Goal: Task Accomplishment & Management: Complete application form

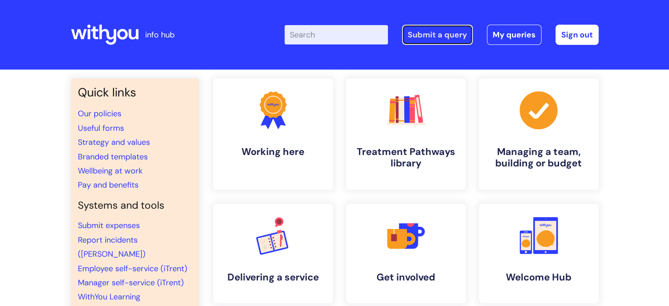
click at [441, 33] on link "Submit a query" at bounding box center [437, 35] width 71 height 20
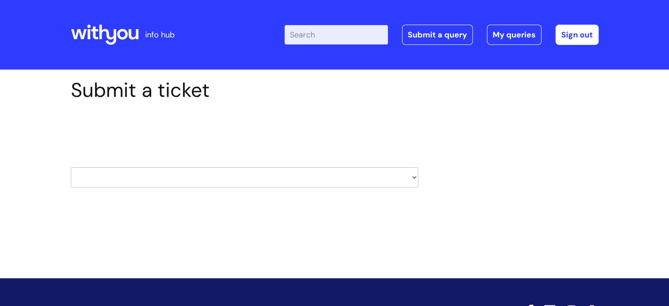
click at [289, 170] on select "HR / People IT and Support Clinical Drug Alerts Finance Accounts Data Support T…" at bounding box center [245, 177] width 348 height 20
select select "it_and_support"
click at [71, 167] on select "HR / People IT and Support Clinical Drug Alerts Finance Accounts Data Support T…" at bounding box center [245, 177] width 348 height 20
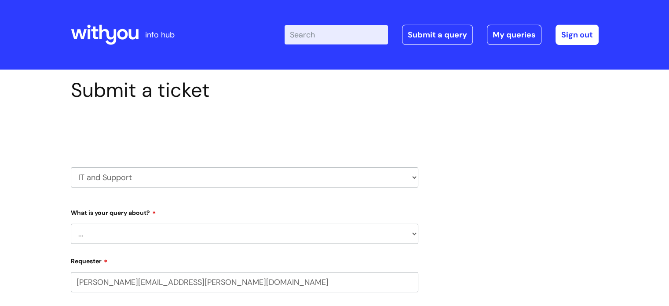
select select "80004286566"
click at [218, 230] on select "... Mobile Phone Reset & MFA Accounts, Starters and Leavers IT Hardware issue I…" at bounding box center [245, 234] width 348 height 20
click at [71, 224] on select "... Mobile Phone Reset & MFA Accounts, Starters and Leavers IT Hardware issue I…" at bounding box center [245, 234] width 348 height 20
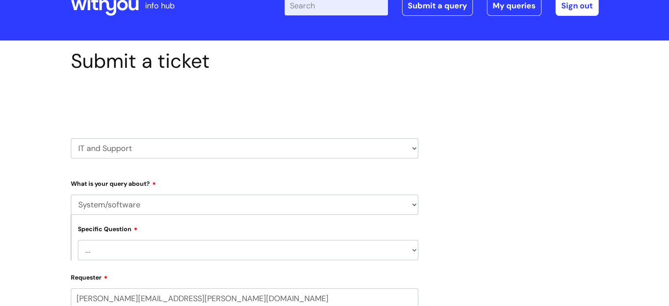
scroll to position [44, 0]
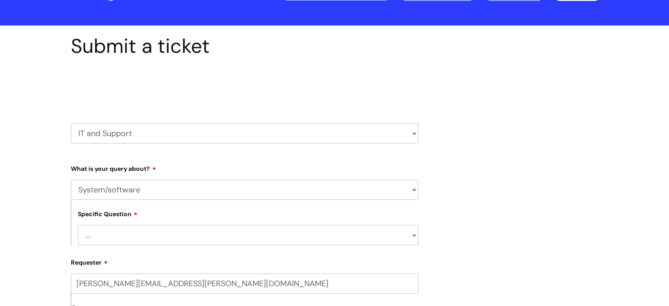
click at [181, 233] on select "... Halo PCMIS Iaptus NHS Email CJSM Email Mitel Another System Google (Workspa…" at bounding box center [248, 235] width 341 height 20
click at [200, 190] on select "... Mobile Phone Reset & MFA Accounts, Starters and Leavers IT Hardware issue I…" at bounding box center [245, 190] width 348 height 20
click at [71, 180] on select "... Mobile Phone Reset & MFA Accounts, Starters and Leavers IT Hardware issue I…" at bounding box center [245, 190] width 348 height 20
click at [176, 232] on select "... Halo PCMIS Iaptus NHS Email CJSM Email Mitel Another System Google (Workspa…" at bounding box center [248, 235] width 341 height 20
click at [207, 265] on label "Requester" at bounding box center [245, 261] width 348 height 11
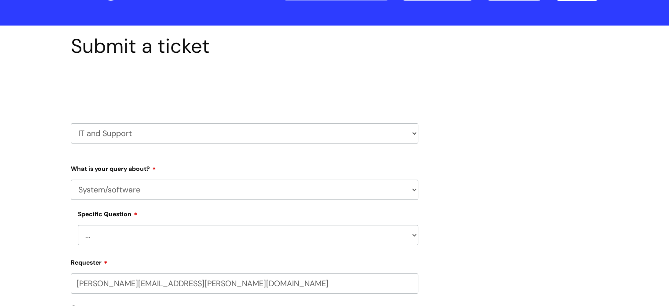
click at [207, 273] on input "[PERSON_NAME][EMAIL_ADDRESS][PERSON_NAME][DOMAIN_NAME]" at bounding box center [245, 283] width 348 height 20
click at [186, 192] on select "... Mobile Phone Reset & MFA Accounts, Starters and Leavers IT Hardware issue I…" at bounding box center [245, 190] width 348 height 20
select select "Something Else"
click at [71, 180] on select "... Mobile Phone Reset & MFA Accounts, Starters and Leavers IT Hardware issue I…" at bounding box center [245, 190] width 348 height 20
click at [136, 240] on select "... My problem is not listed" at bounding box center [248, 235] width 341 height 20
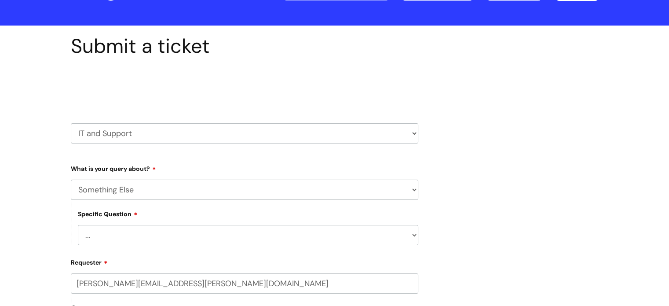
select select "My problem is not listed"
click at [78, 225] on select "... My problem is not listed" at bounding box center [248, 235] width 341 height 20
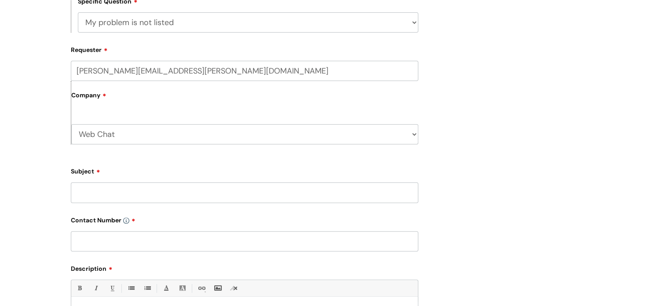
scroll to position [308, 0]
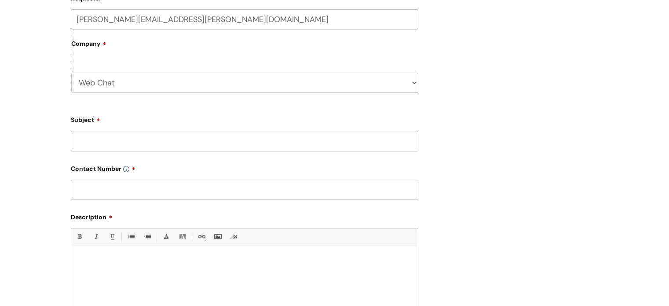
click at [92, 138] on input "Subject" at bounding box center [245, 141] width 348 height 20
type input "Virus"
click at [86, 189] on input "text" at bounding box center [245, 190] width 348 height 20
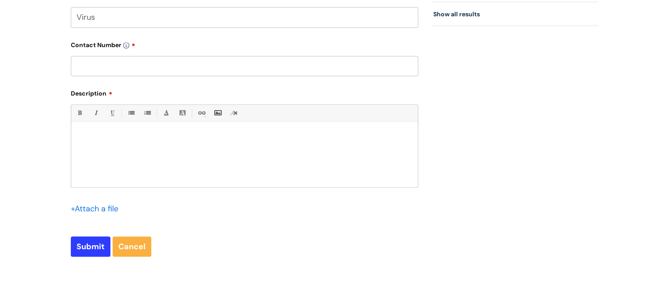
scroll to position [440, 0]
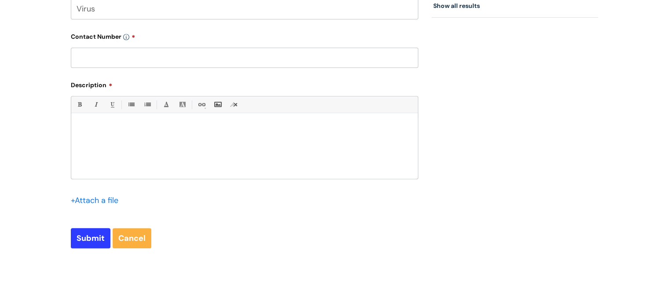
click at [92, 121] on div at bounding box center [244, 148] width 347 height 61
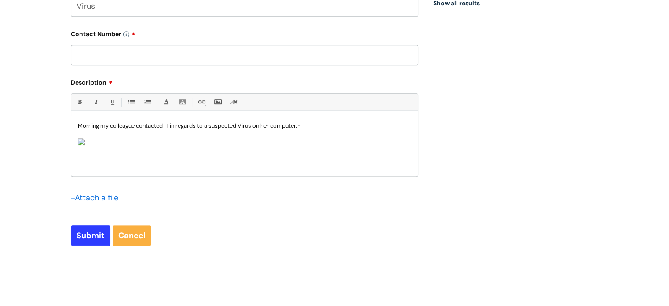
scroll to position [2, 0]
click at [326, 123] on p "Morning my colleague contacted IT in regards to a suspected Virus on her comput…" at bounding box center [245, 126] width 334 height 8
click at [137, 124] on p "Morning my colleague contacted IT in regards to a suspected Virus on her comput…" at bounding box center [245, 126] width 334 height 8
click at [352, 125] on p "Morning my colleague [PERSON_NAME] contacted IT in regards to a suspected Virus…" at bounding box center [245, 126] width 334 height 8
click at [403, 124] on p "Morning my colleague [PERSON_NAME] contacted IT in regards to a suspected Virus…" at bounding box center [245, 126] width 334 height 8
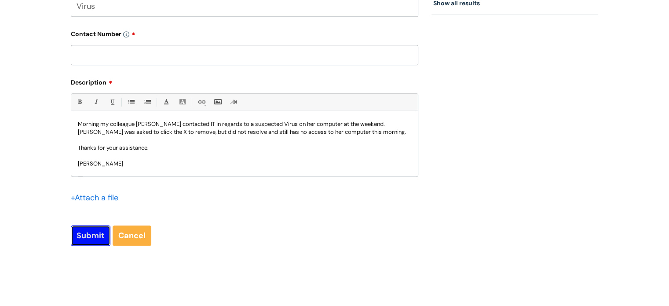
drag, startPoint x: 88, startPoint y: 236, endPoint x: 116, endPoint y: 52, distance: 186.0
click at [116, 52] on form "Type Of Request ... Accounts (Finance) Alerts! (For clinical team) Data Protect…" at bounding box center [245, 4] width 348 height 484
click at [110, 59] on input "text" at bounding box center [245, 55] width 348 height 20
paste input "07980 976 713"
click at [103, 55] on input "07980 976 713" at bounding box center [245, 55] width 348 height 20
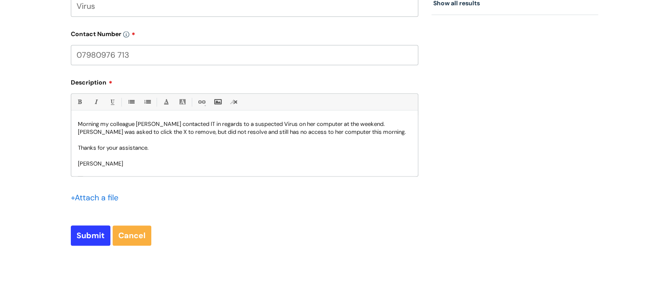
click at [118, 58] on input "07980976 713" at bounding box center [245, 55] width 348 height 20
type input "07980976713"
click at [84, 232] on input "Submit" at bounding box center [91, 235] width 40 height 20
type input "Please Wait..."
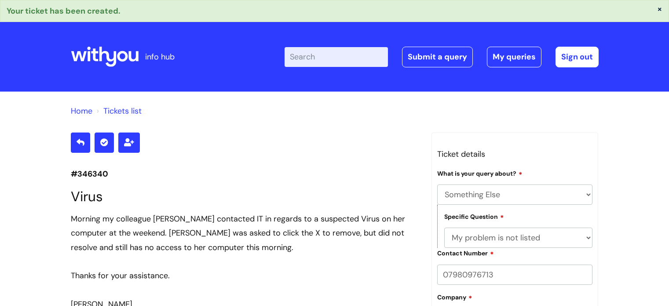
select select "Something Else"
select select "My problem is not listed"
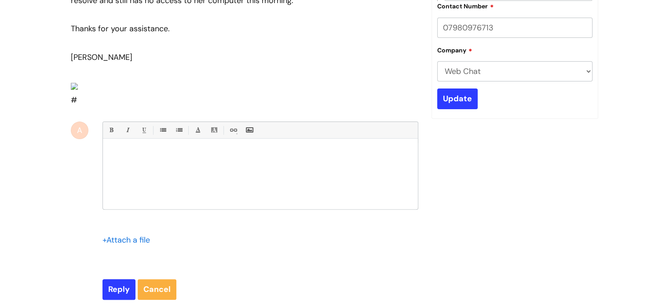
scroll to position [493, 0]
